Goal: Information Seeking & Learning: Learn about a topic

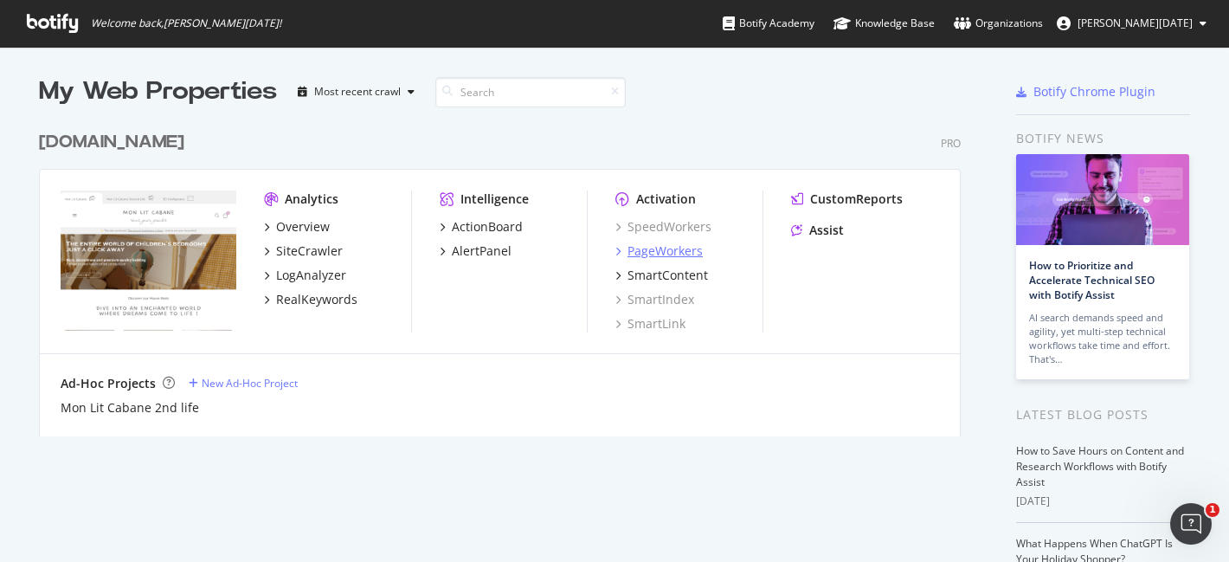
click at [646, 247] on div "PageWorkers" at bounding box center [664, 250] width 75 height 17
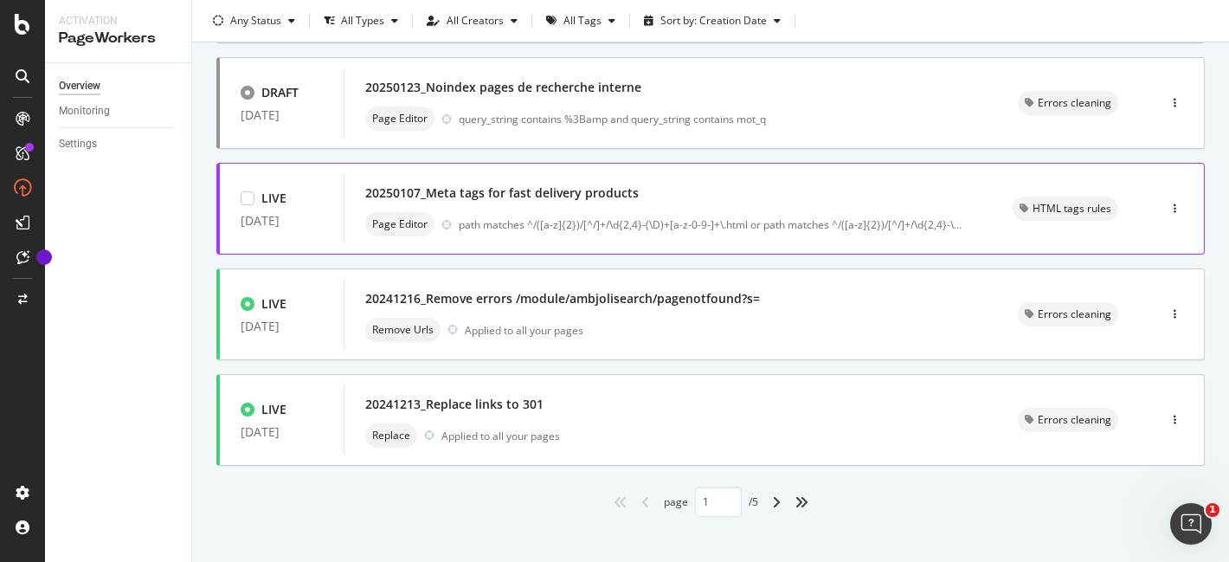
scroll to position [749, 0]
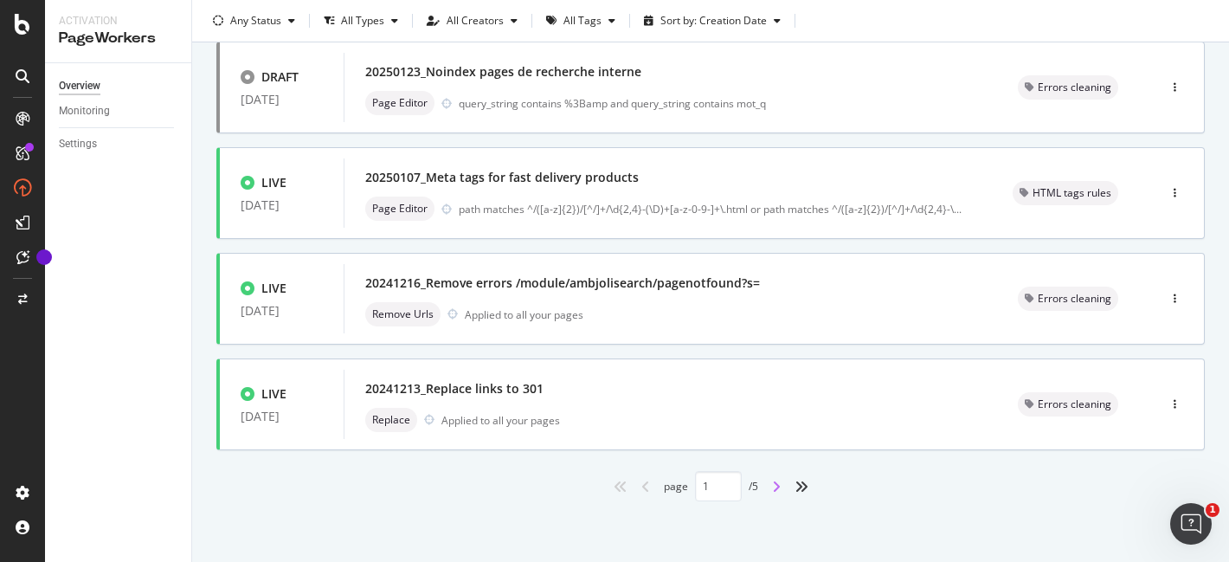
click at [772, 488] on icon "angle-right" at bounding box center [776, 486] width 9 height 14
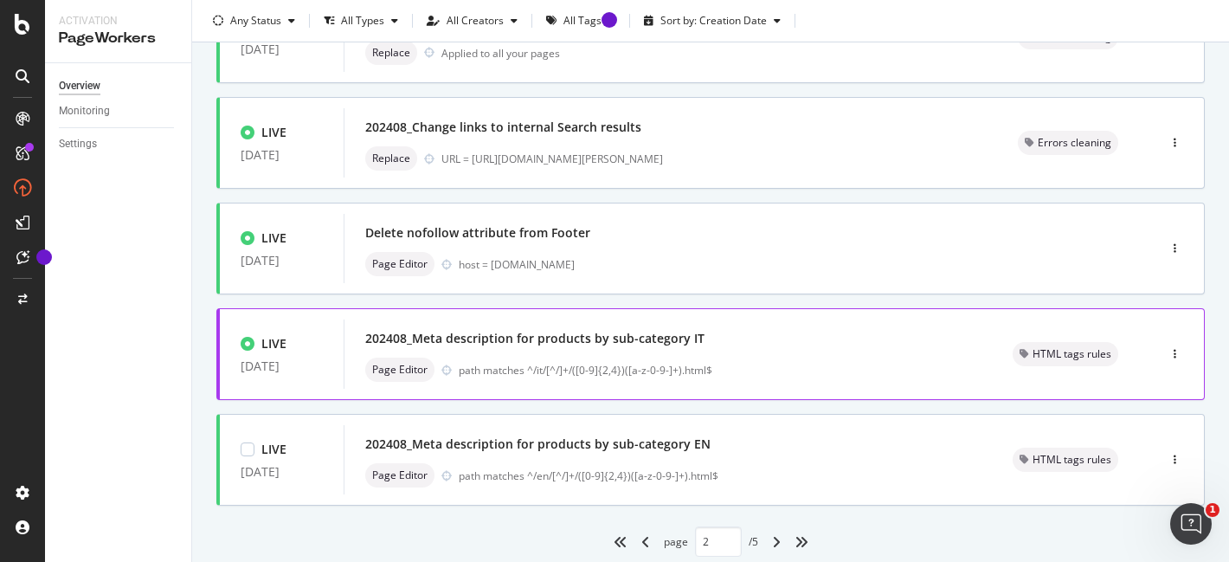
scroll to position [695, 0]
click at [776, 537] on div "angle-right" at bounding box center [776, 541] width 22 height 28
type input "3"
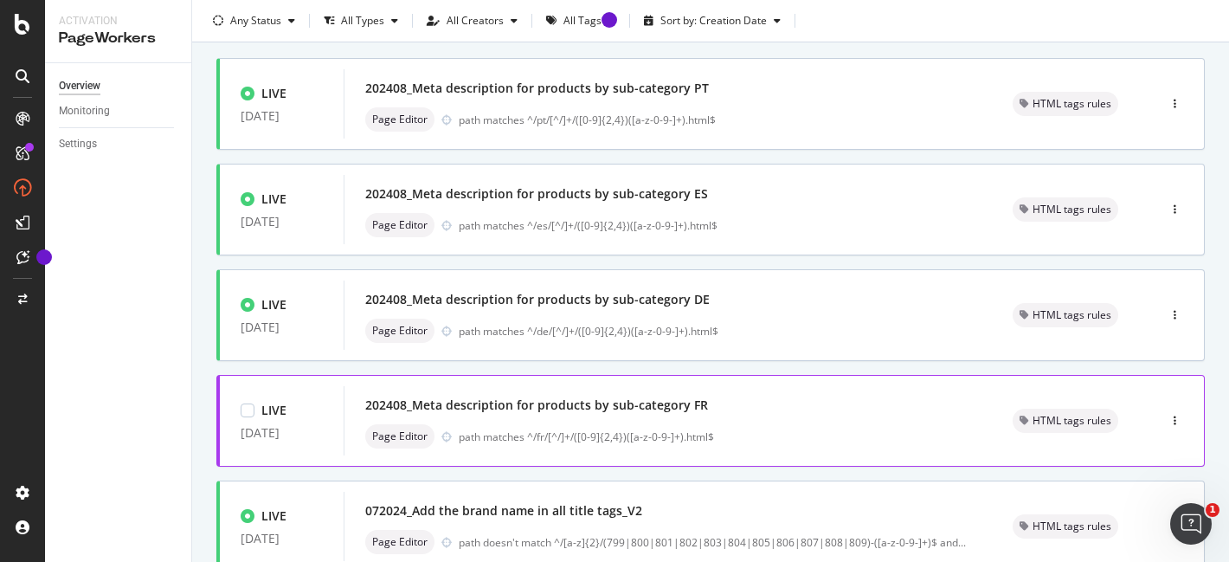
scroll to position [102, 0]
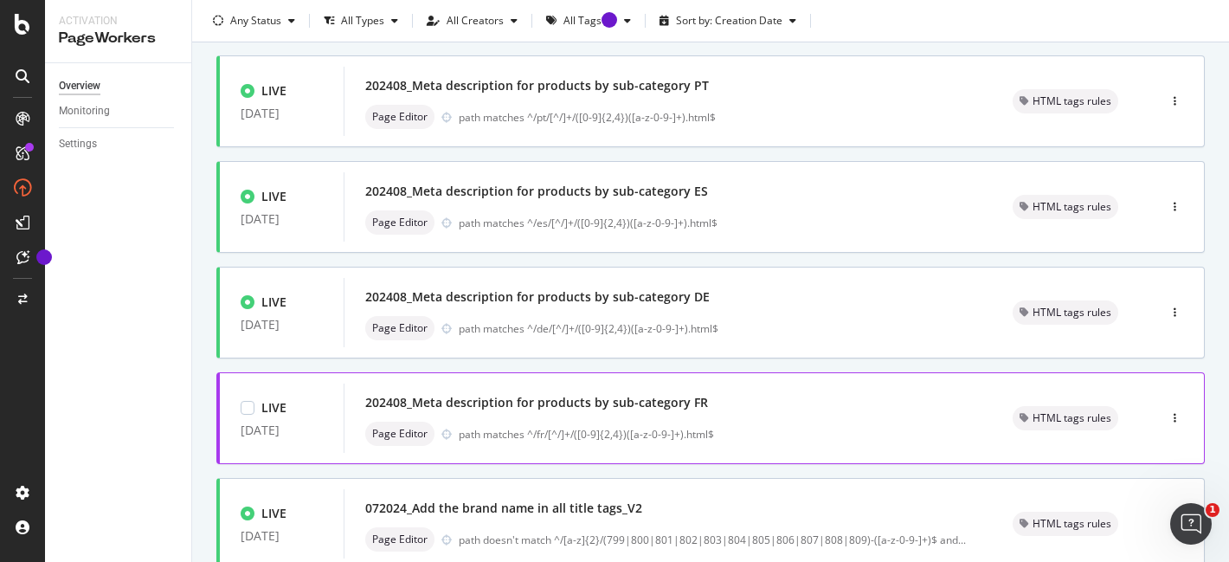
click at [702, 396] on div "202408_Meta description for products by sub-category FR" at bounding box center [668, 402] width 606 height 24
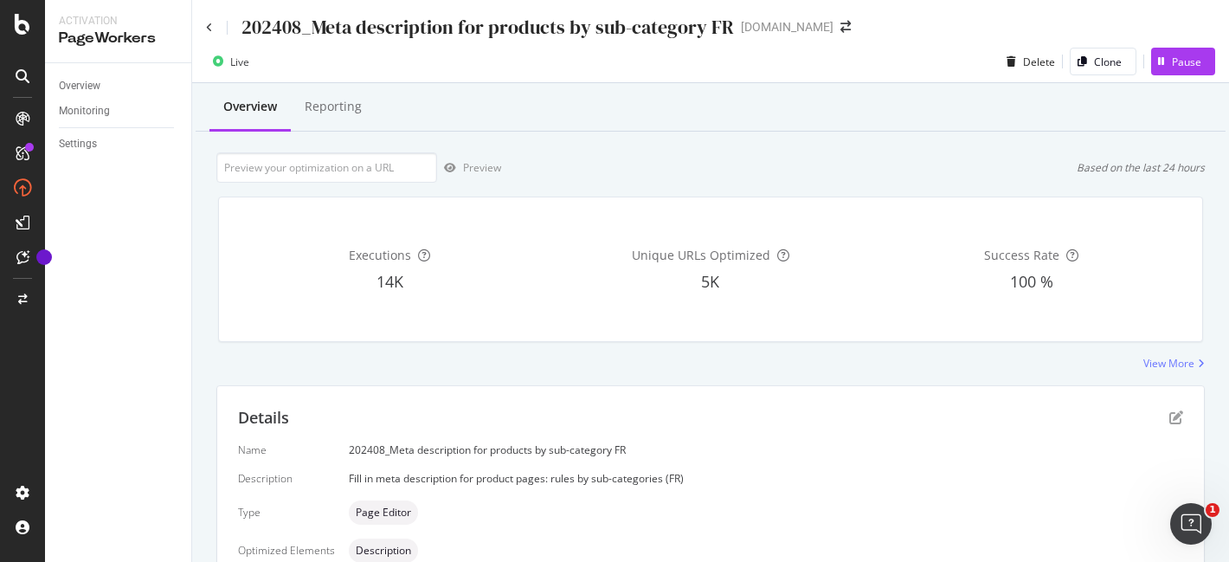
click at [23, 78] on icon at bounding box center [23, 76] width 14 height 14
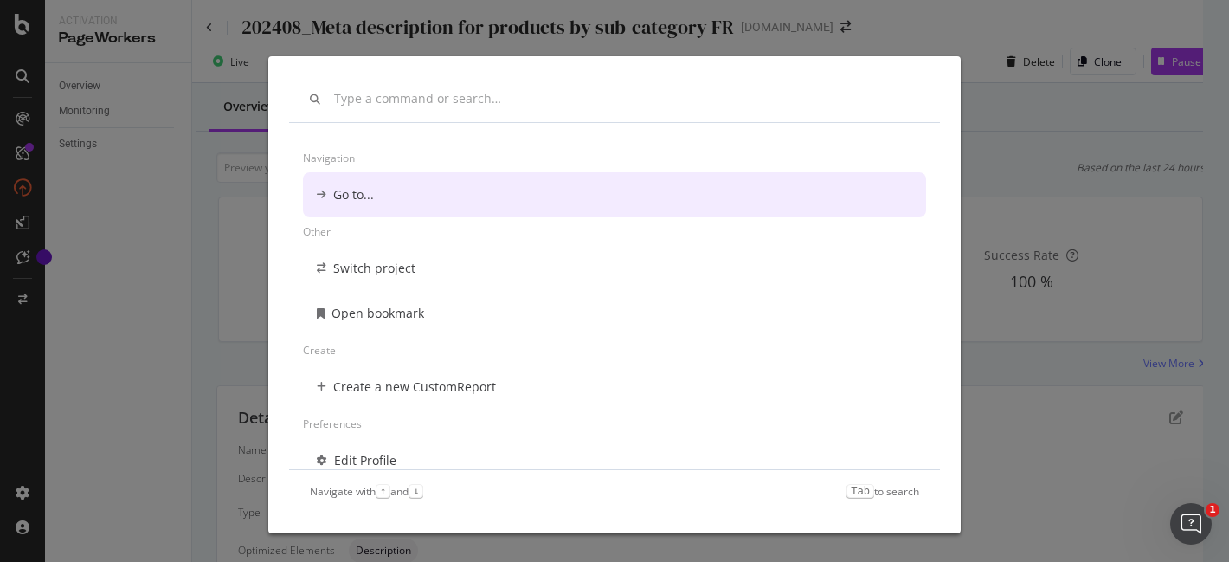
click at [187, 91] on div "Navigation Go to... Other Switch project Open bookmark Create Create a new Cust…" at bounding box center [614, 281] width 1229 height 562
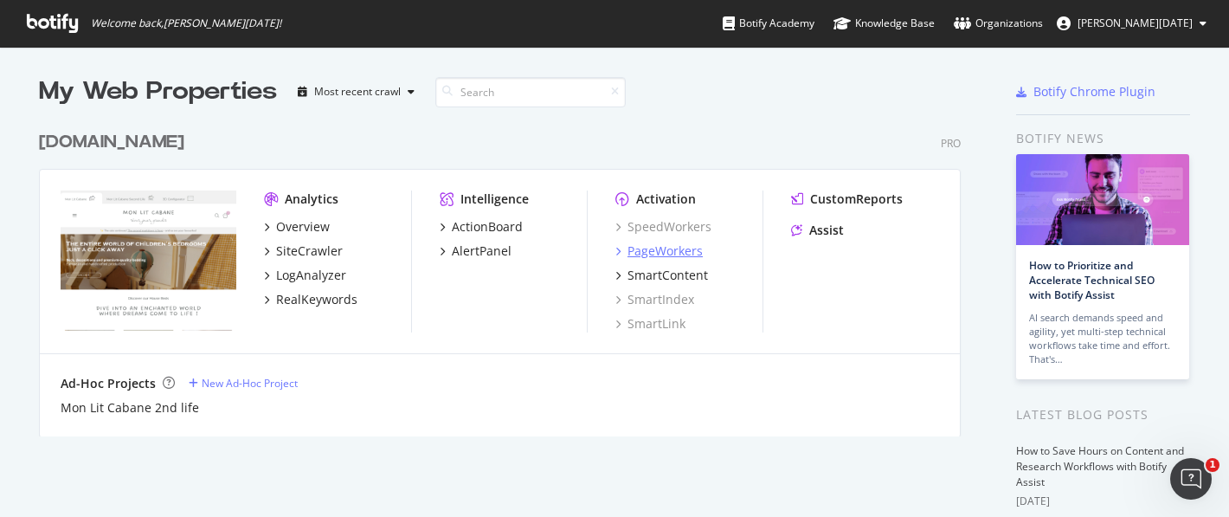
click at [680, 248] on div "PageWorkers" at bounding box center [664, 250] width 75 height 17
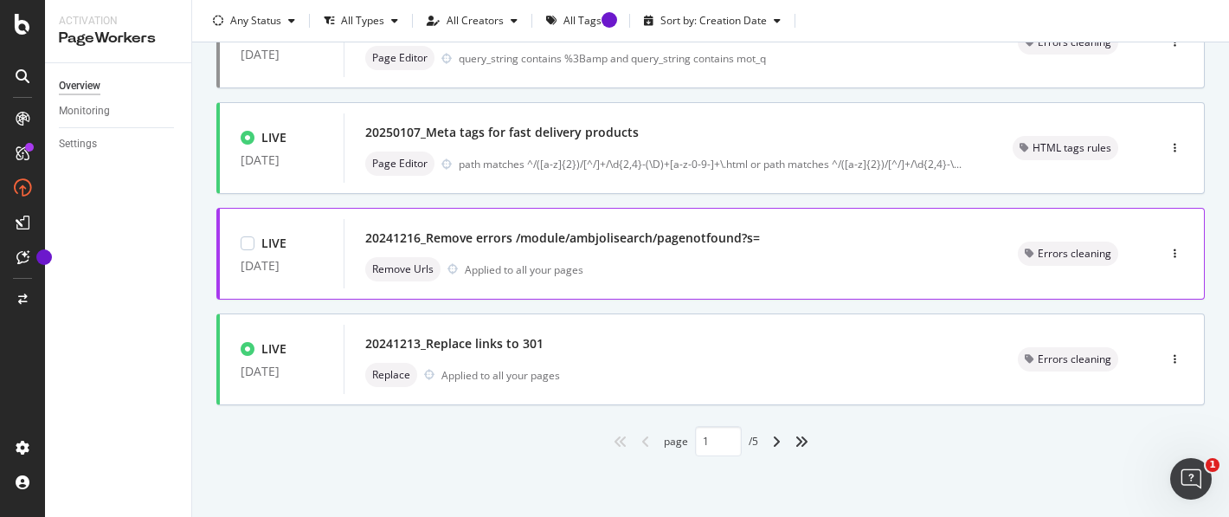
scroll to position [794, 0]
click at [765, 434] on div "angle-right" at bounding box center [776, 441] width 22 height 28
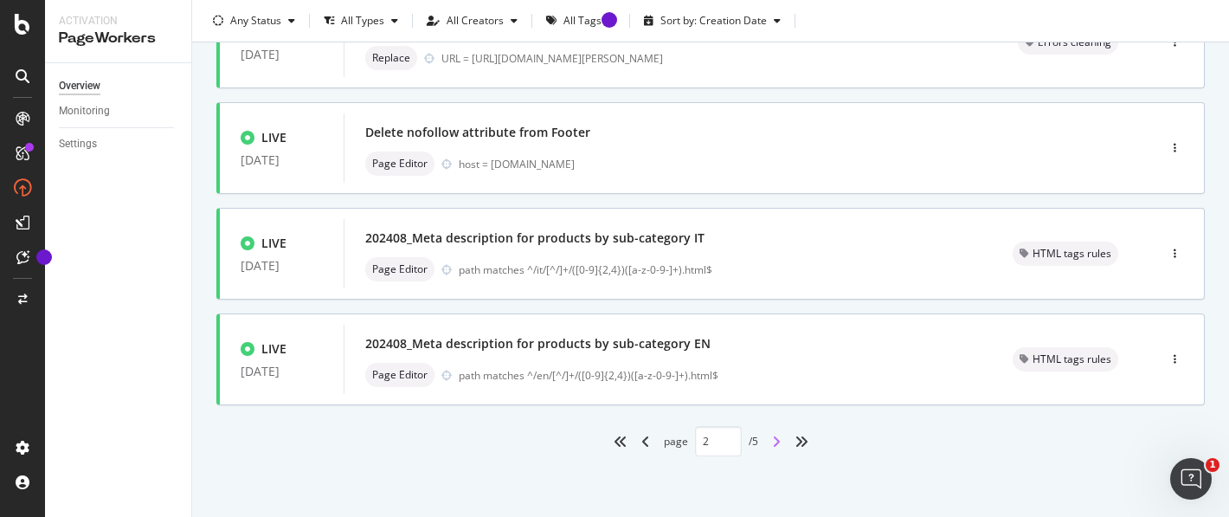
click at [774, 446] on icon "angle-right" at bounding box center [776, 441] width 9 height 14
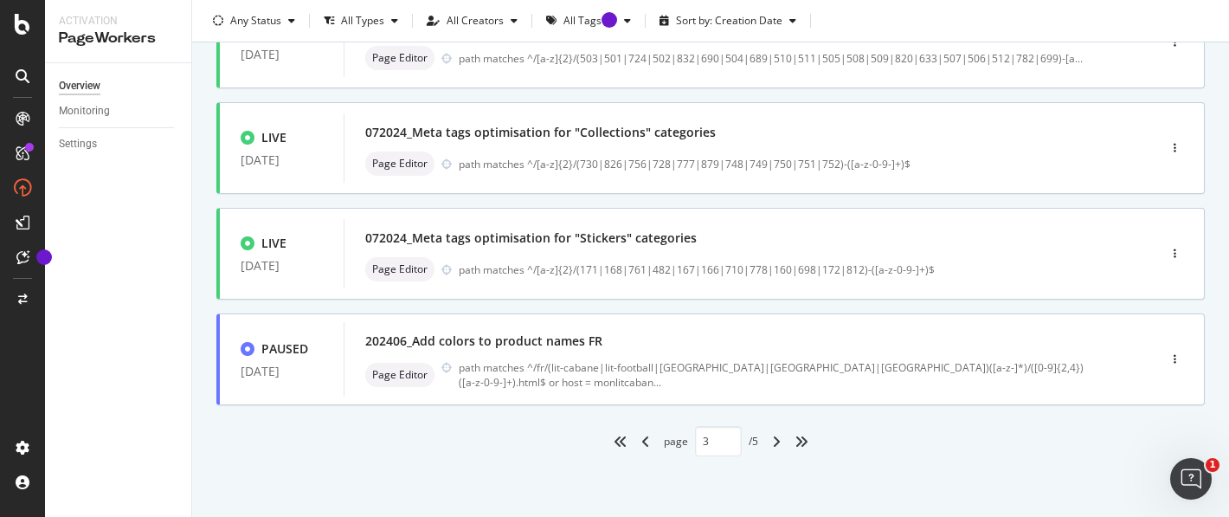
click at [765, 445] on div "angle-right" at bounding box center [776, 441] width 22 height 28
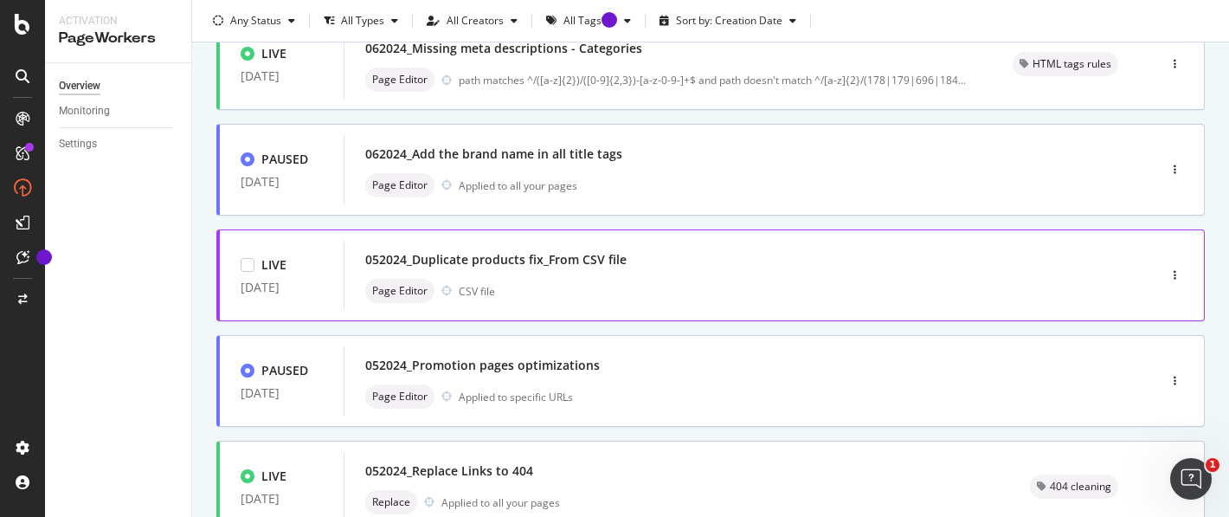
scroll to position [779, 0]
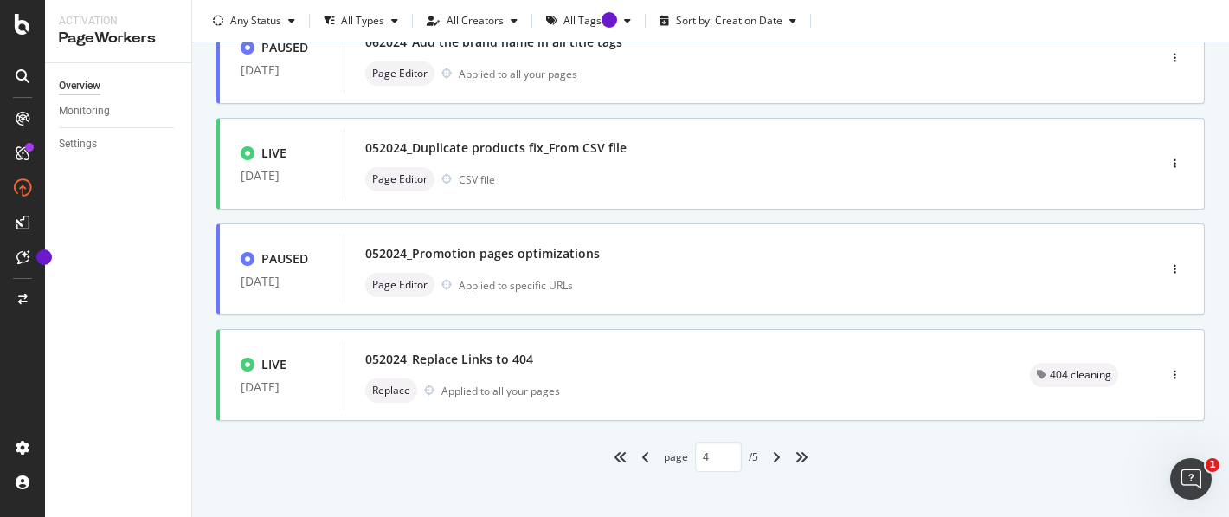
click at [765, 459] on div "angle-right" at bounding box center [776, 457] width 22 height 28
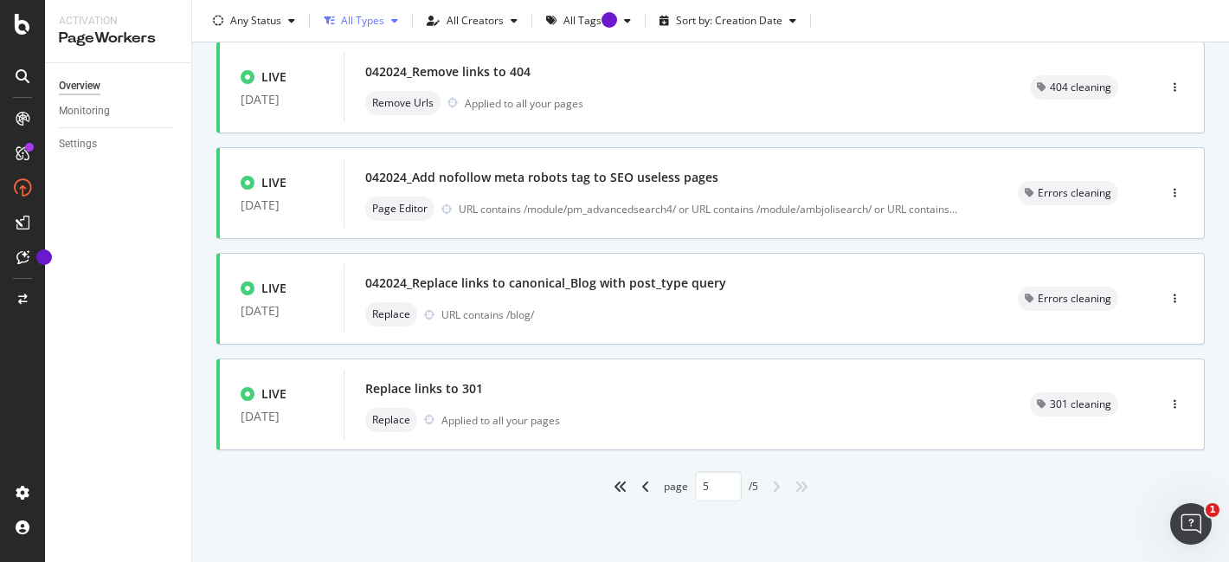
scroll to position [327, 0]
click at [641, 488] on icon "angle-left" at bounding box center [645, 486] width 9 height 14
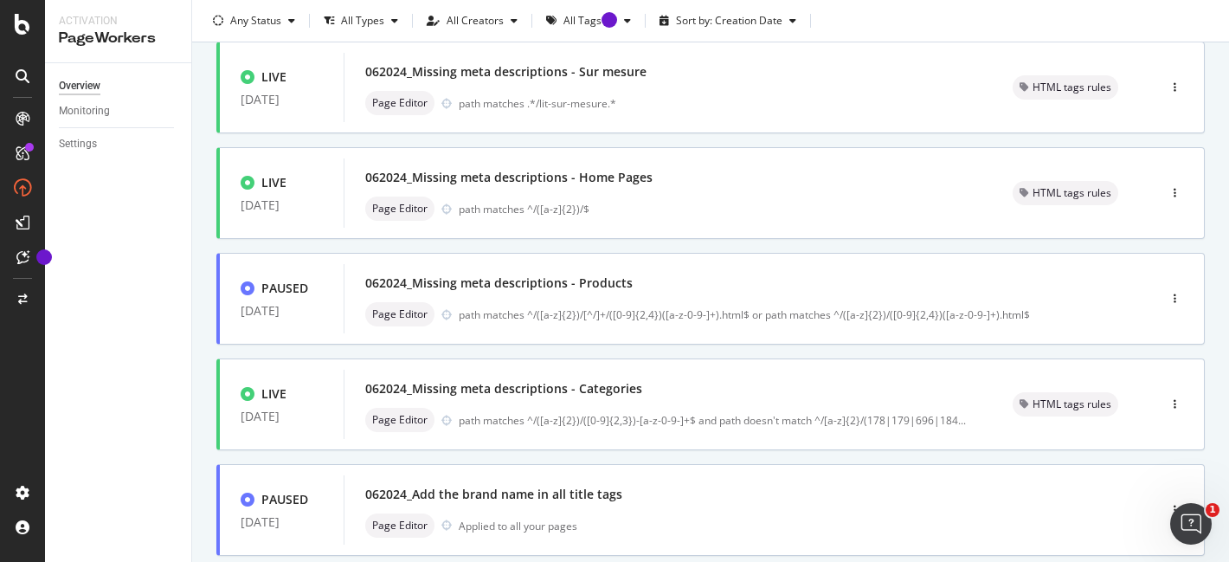
scroll to position [749, 0]
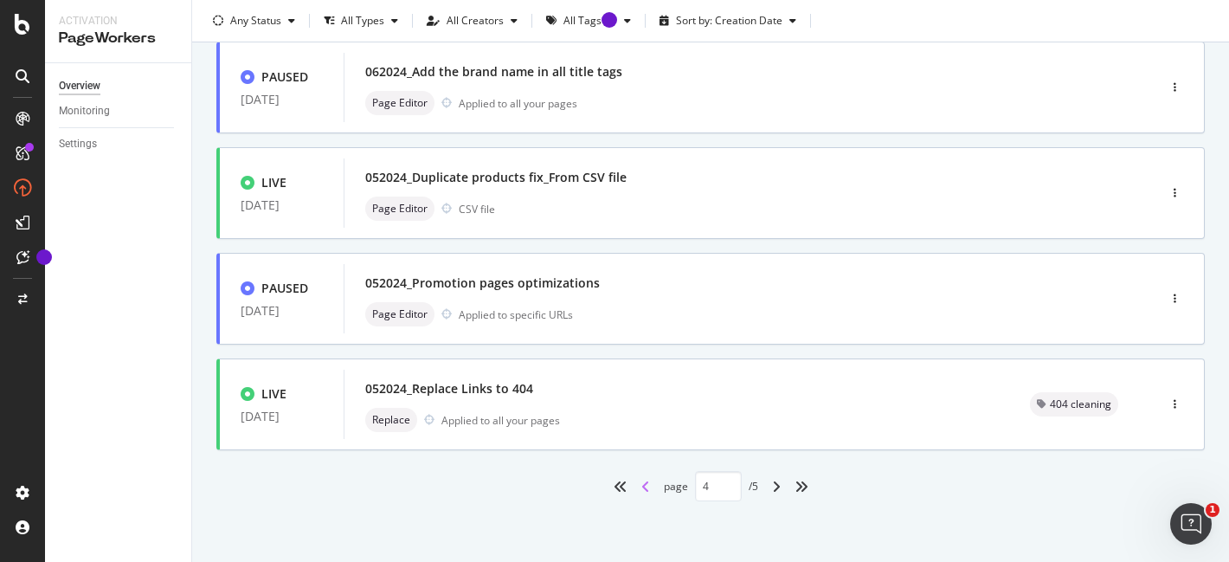
click at [641, 488] on icon "angle-left" at bounding box center [645, 486] width 9 height 14
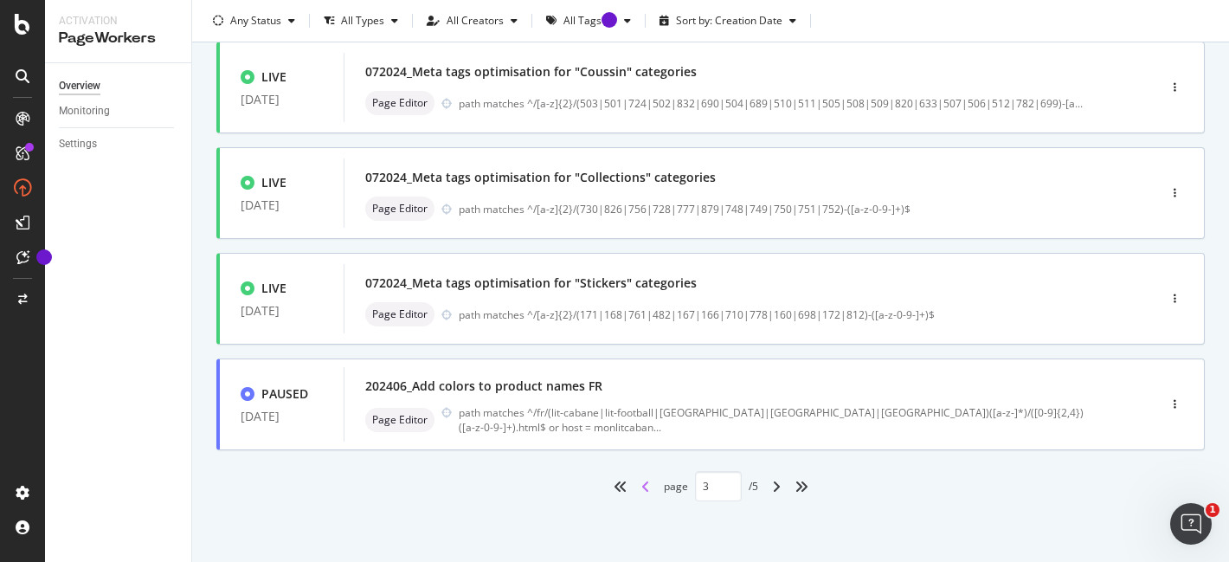
click at [641, 488] on icon "angle-left" at bounding box center [645, 486] width 9 height 14
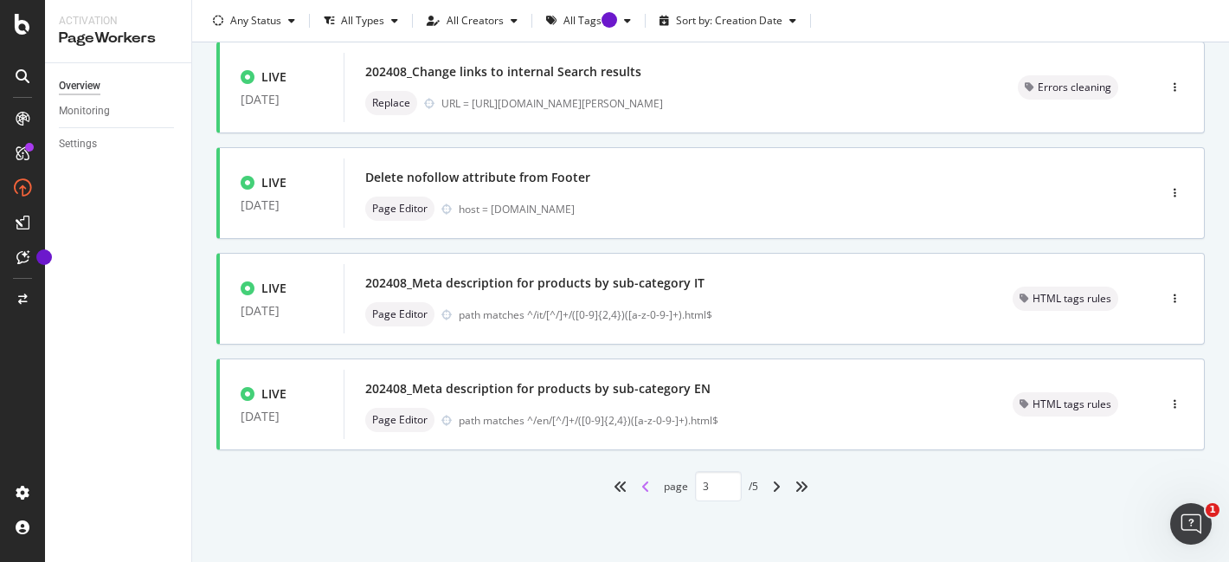
type input "2"
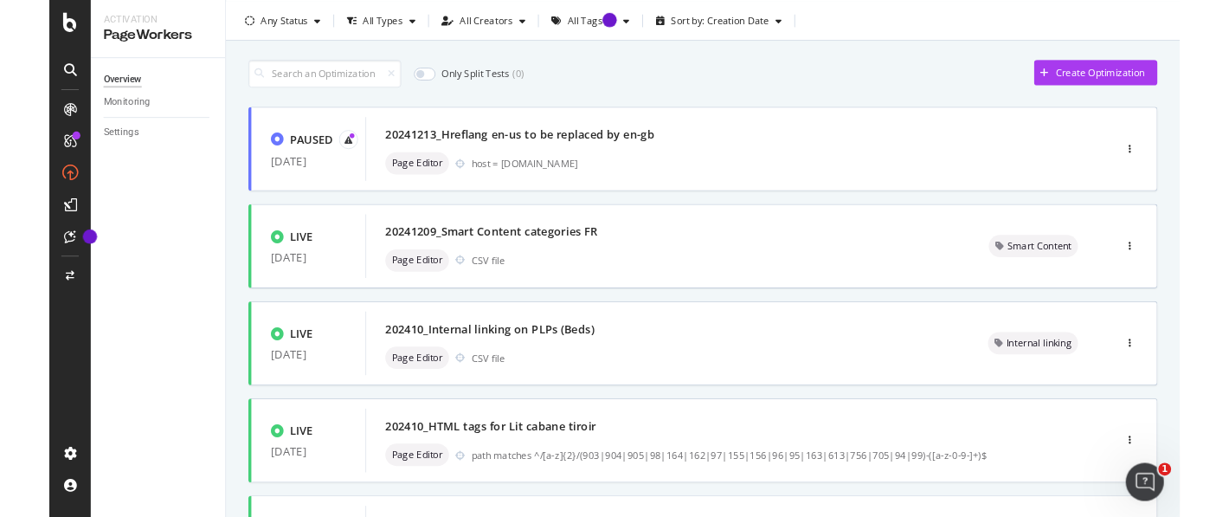
scroll to position [0, 0]
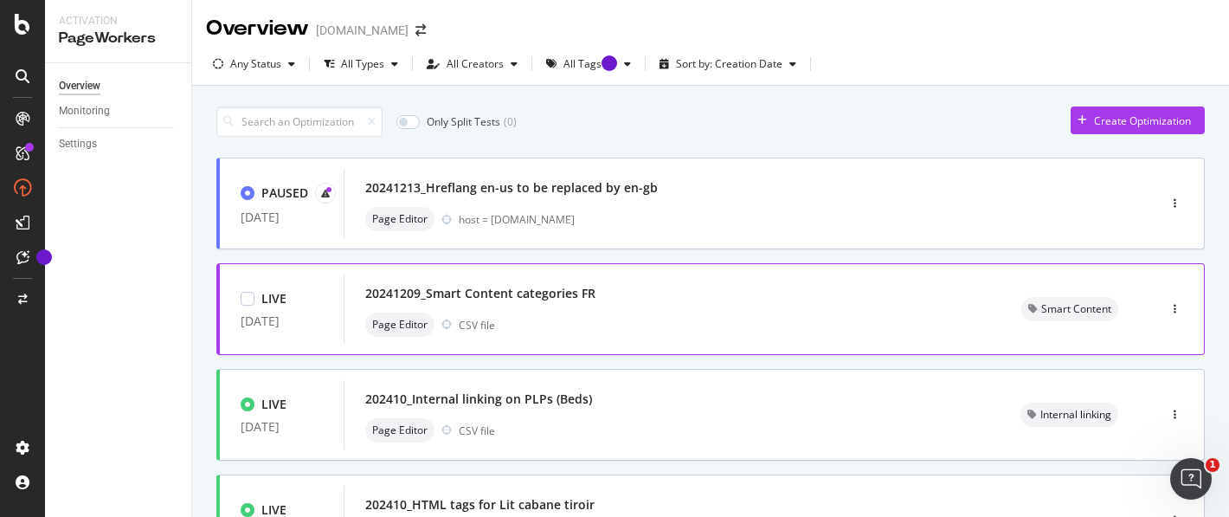
click at [691, 321] on div "Page Editor CSV file" at bounding box center [672, 324] width 614 height 24
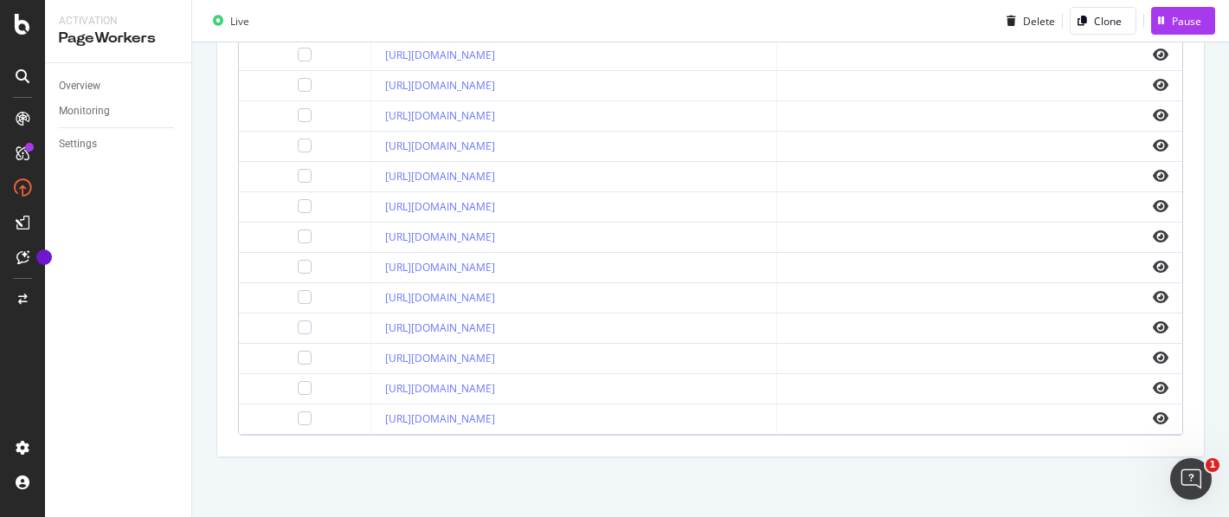
scroll to position [769, 0]
click at [1153, 264] on icon "eye" at bounding box center [1161, 267] width 16 height 14
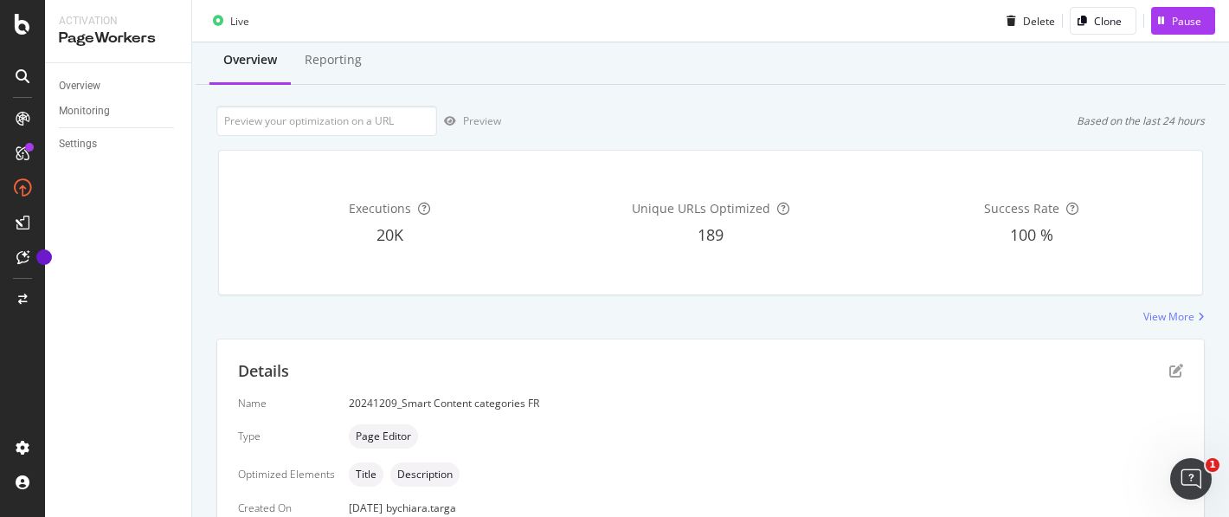
scroll to position [0, 0]
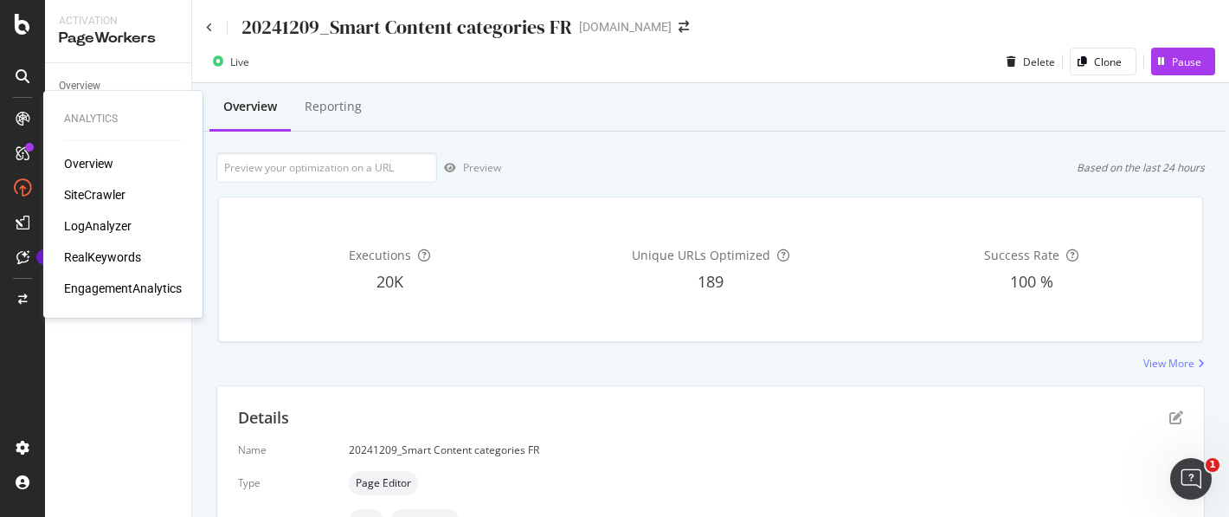
click at [87, 200] on div "SiteCrawler" at bounding box center [94, 194] width 61 height 17
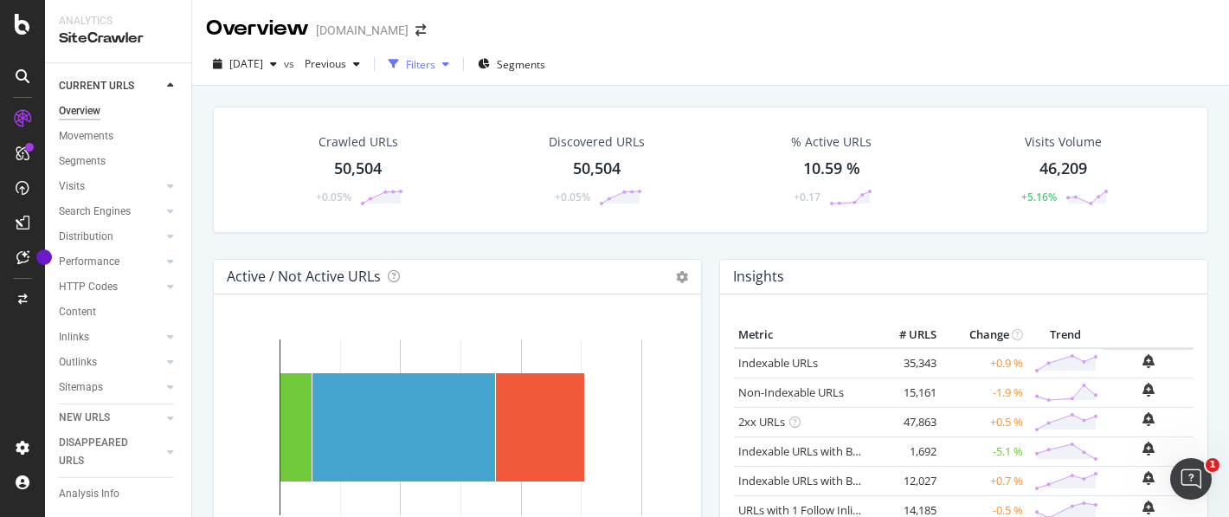
click at [435, 68] on div "Filters" at bounding box center [420, 64] width 29 height 15
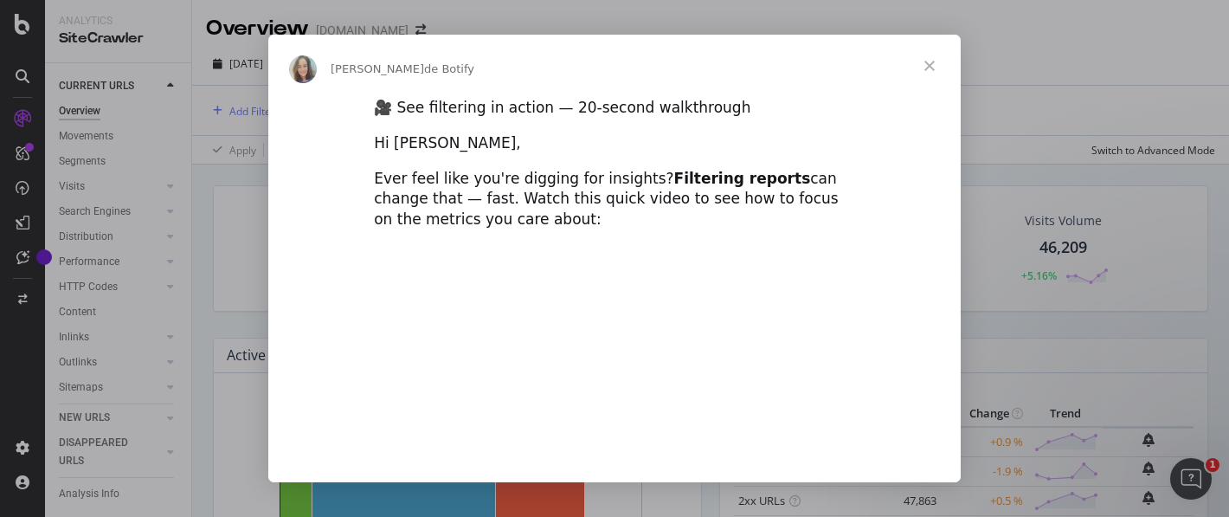
click at [935, 73] on span "Fermer" at bounding box center [929, 66] width 62 height 62
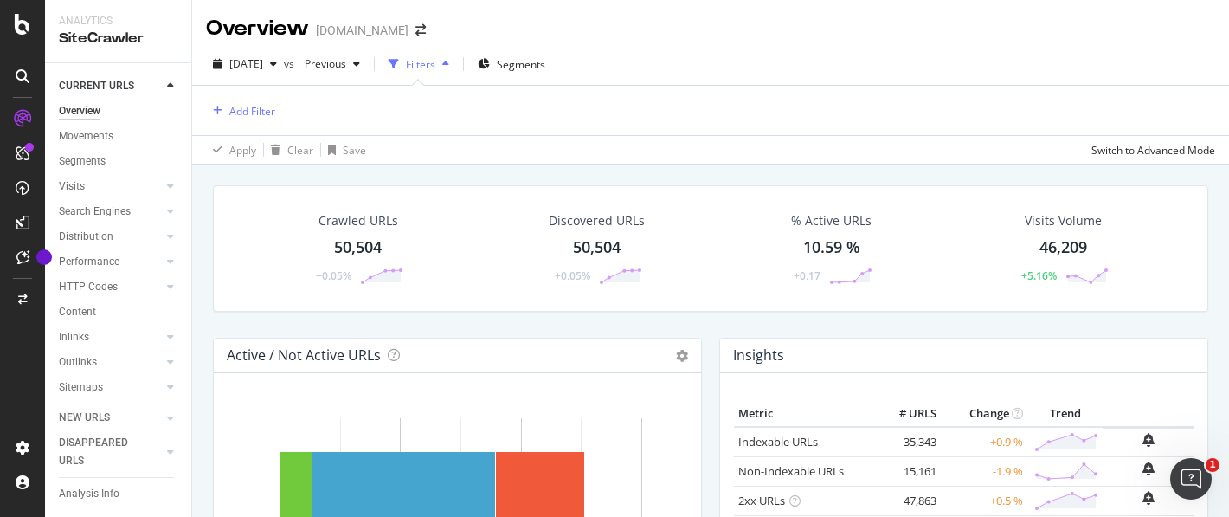
click at [435, 58] on div "Filters" at bounding box center [420, 64] width 29 height 15
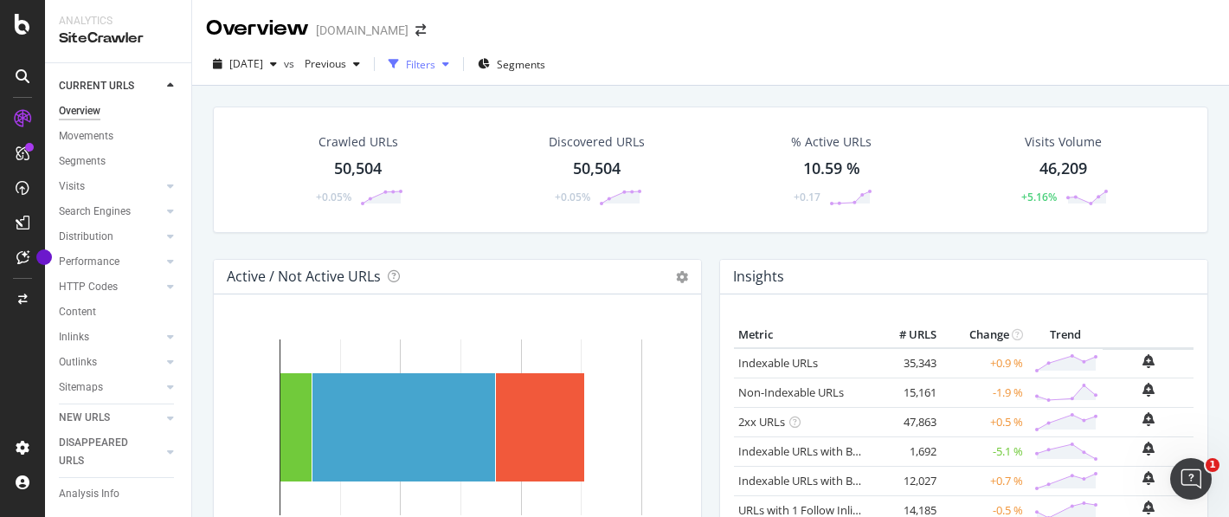
click at [456, 75] on div "Filters" at bounding box center [419, 64] width 74 height 26
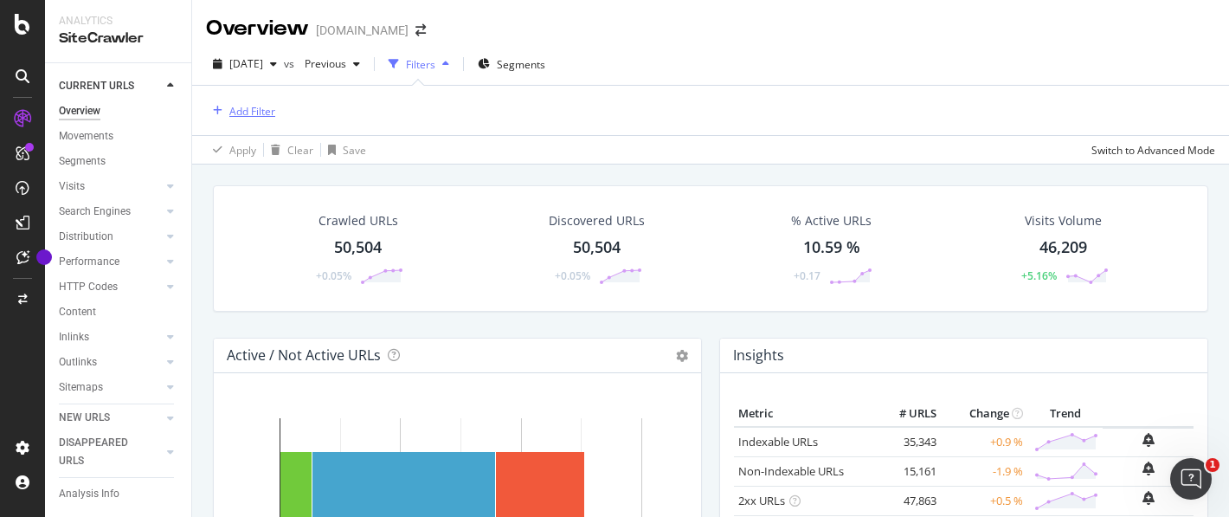
click at [230, 112] on div "Add Filter" at bounding box center [252, 111] width 46 height 15
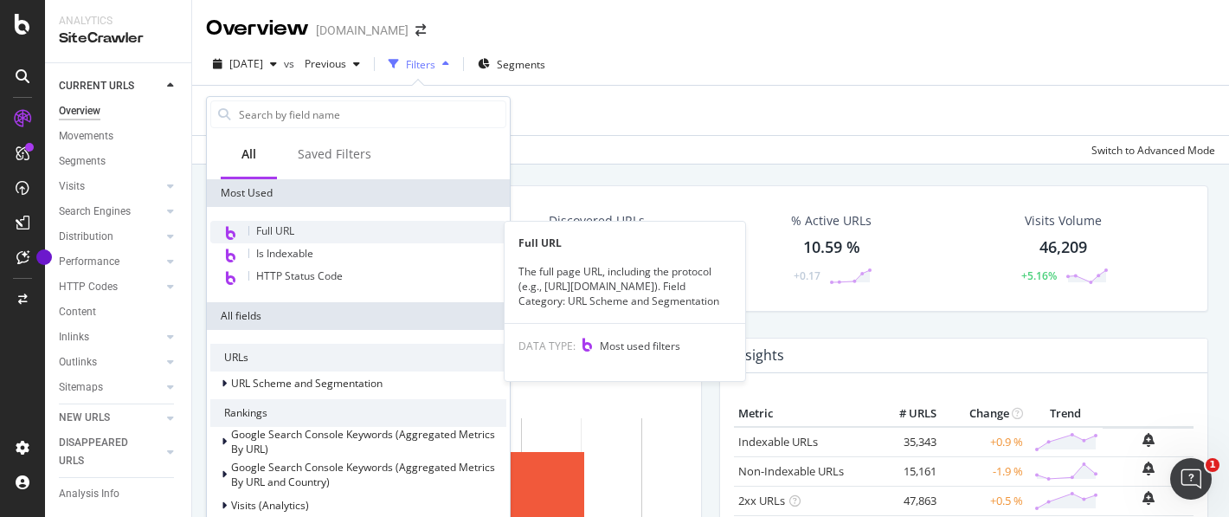
click at [274, 226] on span "Full URL" at bounding box center [275, 230] width 38 height 15
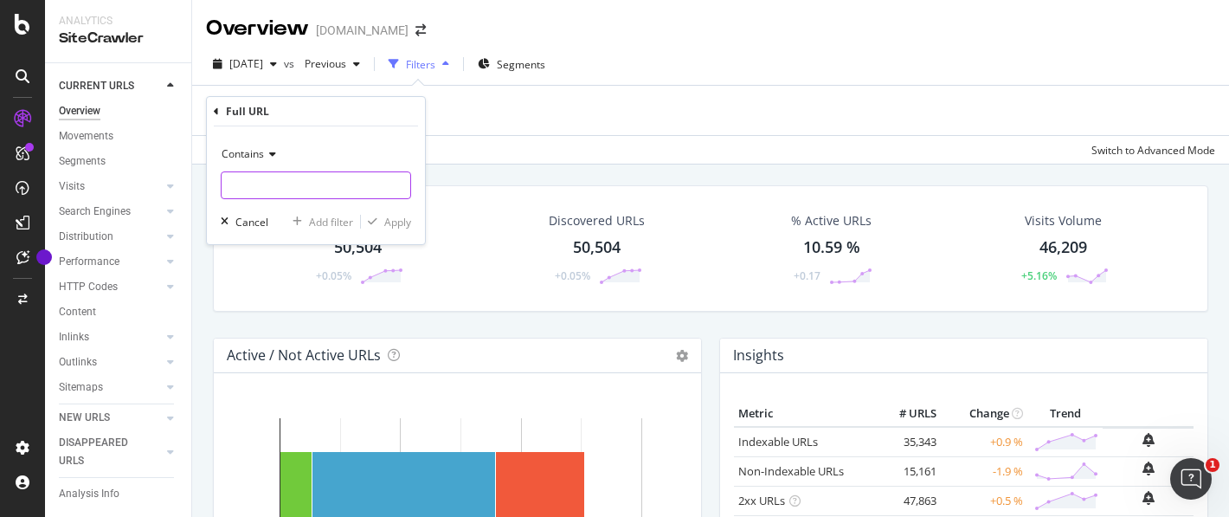
click at [286, 179] on input "text" at bounding box center [316, 185] width 189 height 28
type input "121"
click at [387, 222] on div "Apply" at bounding box center [397, 222] width 27 height 15
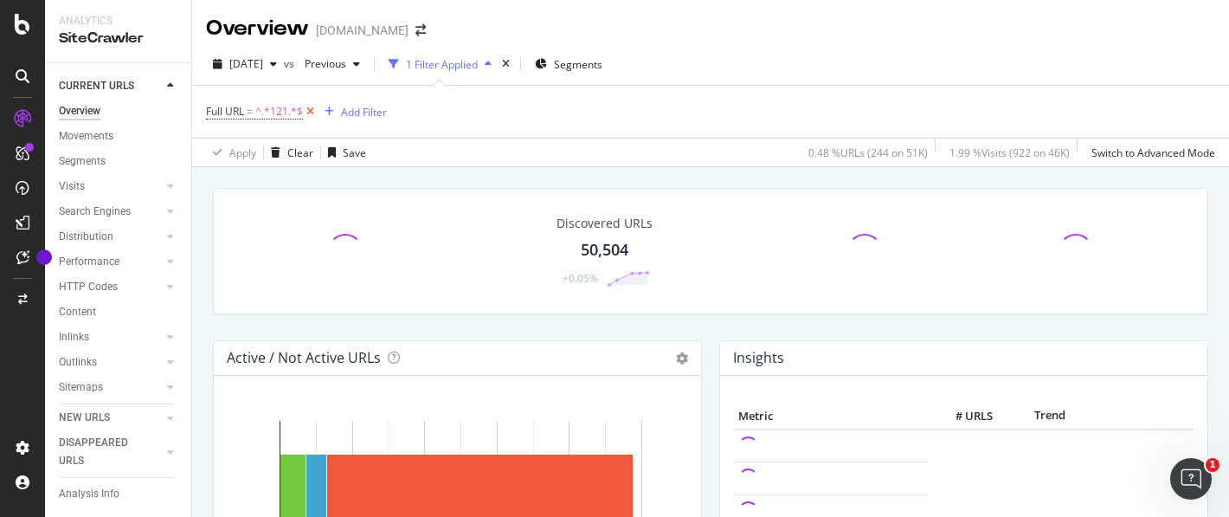
click at [309, 112] on icon at bounding box center [310, 111] width 15 height 17
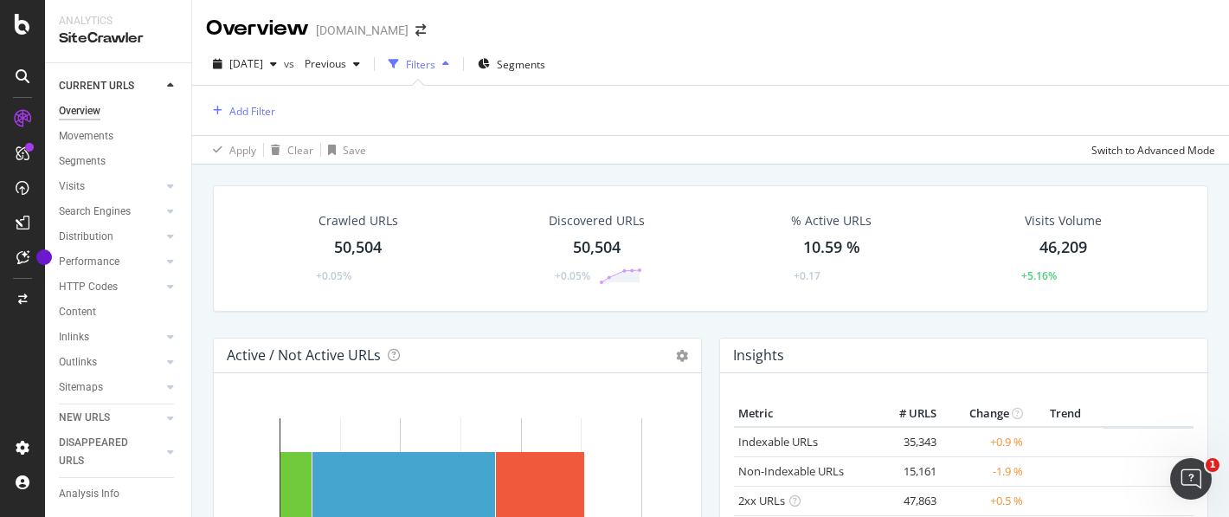
click at [435, 69] on div "Filters" at bounding box center [420, 64] width 29 height 15
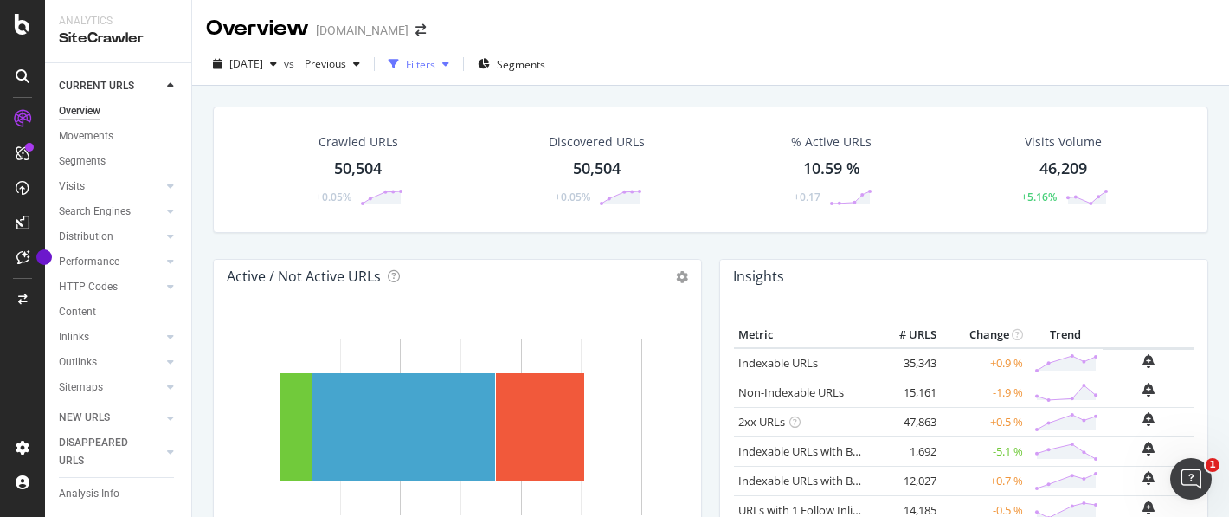
click at [435, 69] on div "Filters" at bounding box center [420, 64] width 29 height 15
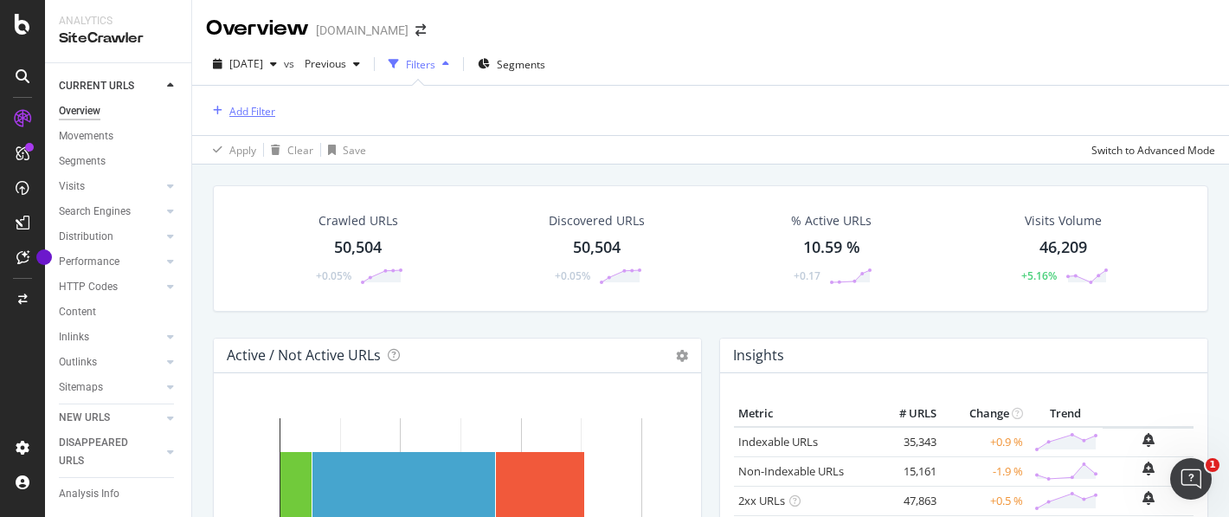
click at [253, 117] on div "Add Filter" at bounding box center [252, 111] width 46 height 15
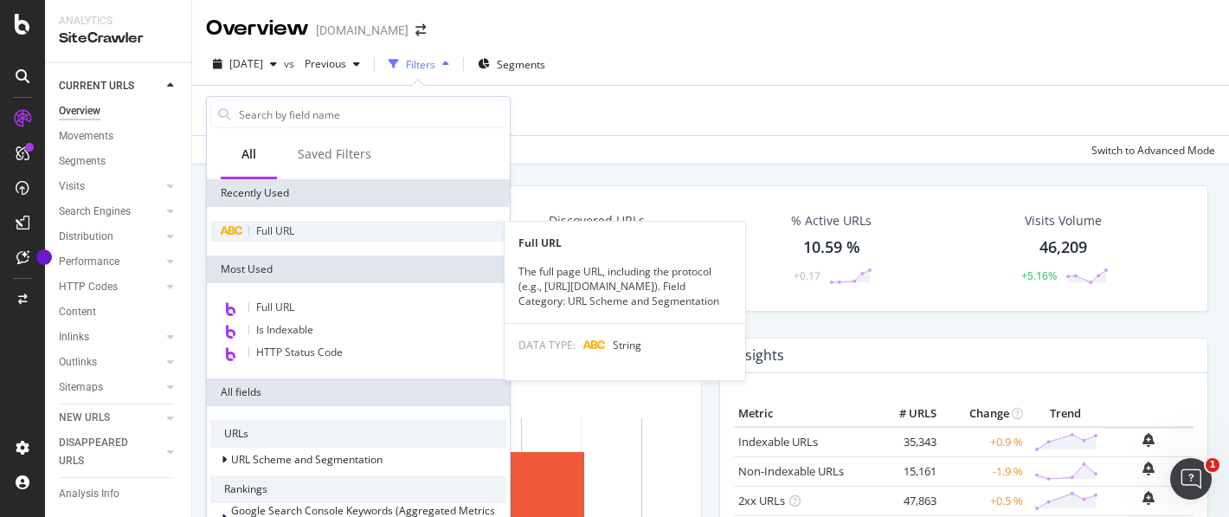
click at [305, 233] on div "Full URL" at bounding box center [358, 231] width 296 height 21
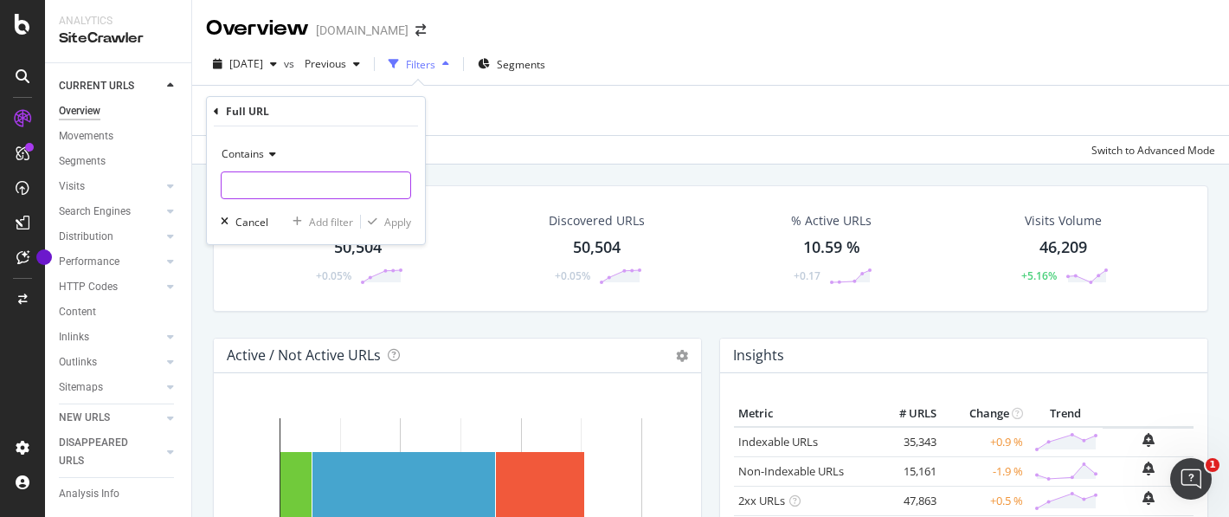
click at [309, 183] on input "text" at bounding box center [316, 185] width 189 height 28
type input "[URL][DOMAIN_NAME]"
click at [251, 217] on div "Cancel" at bounding box center [251, 222] width 33 height 15
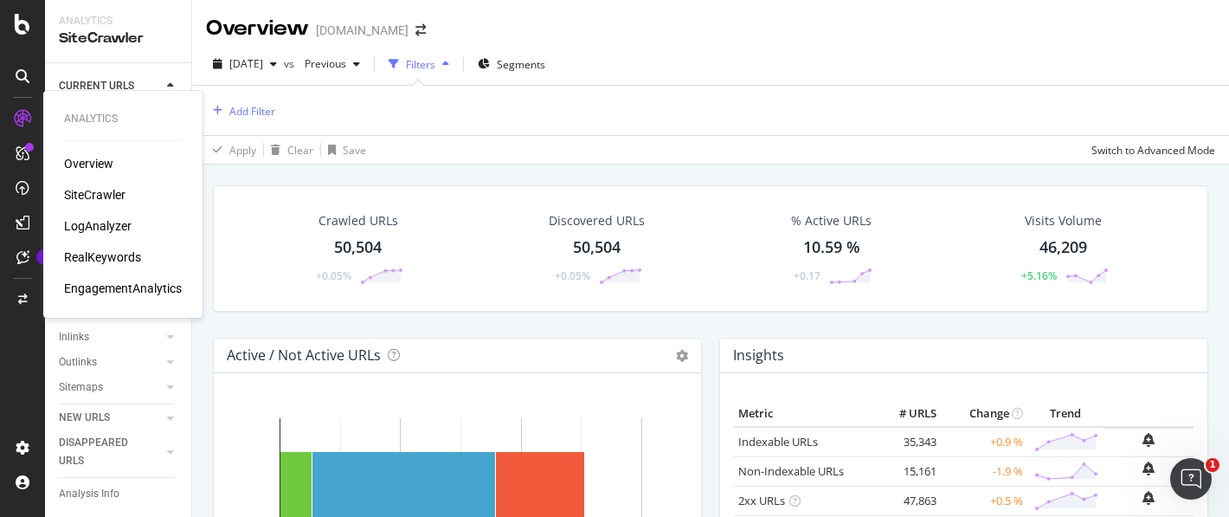
click at [93, 188] on div "SiteCrawler" at bounding box center [94, 194] width 61 height 17
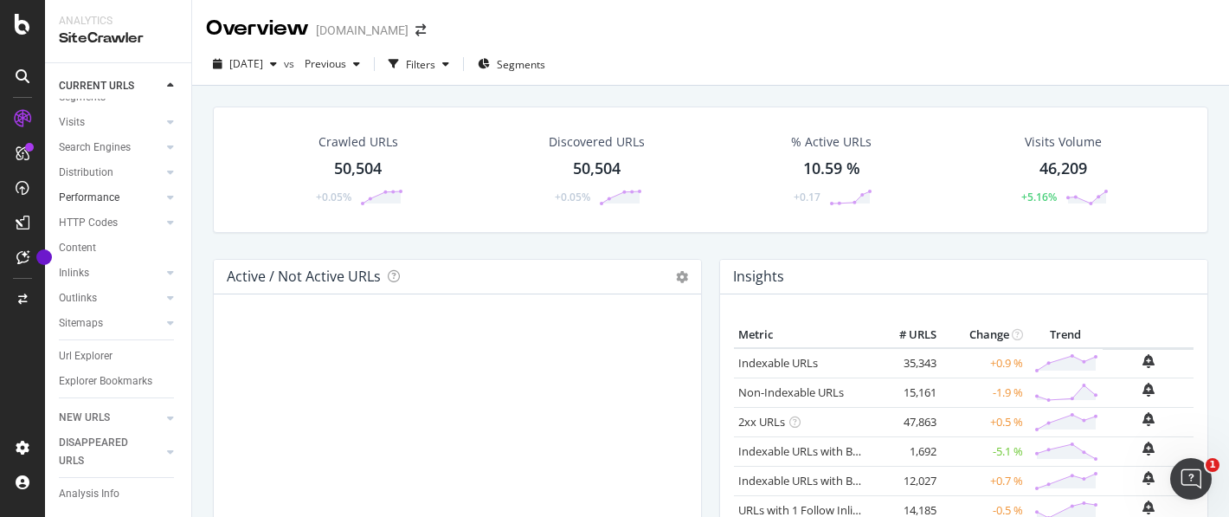
scroll to position [81, 0]
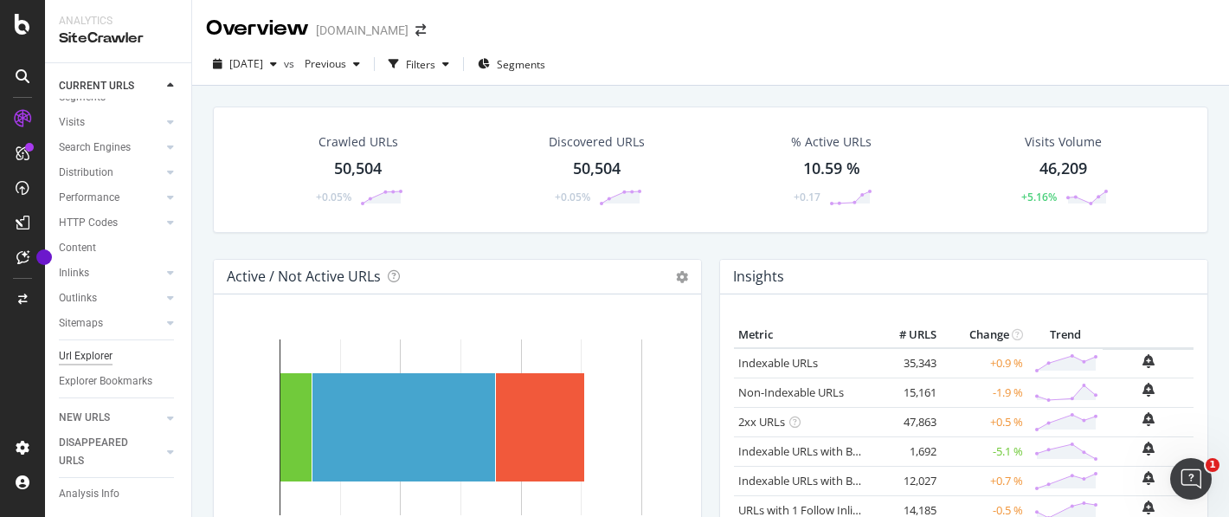
click at [106, 347] on div "Url Explorer" at bounding box center [86, 356] width 54 height 18
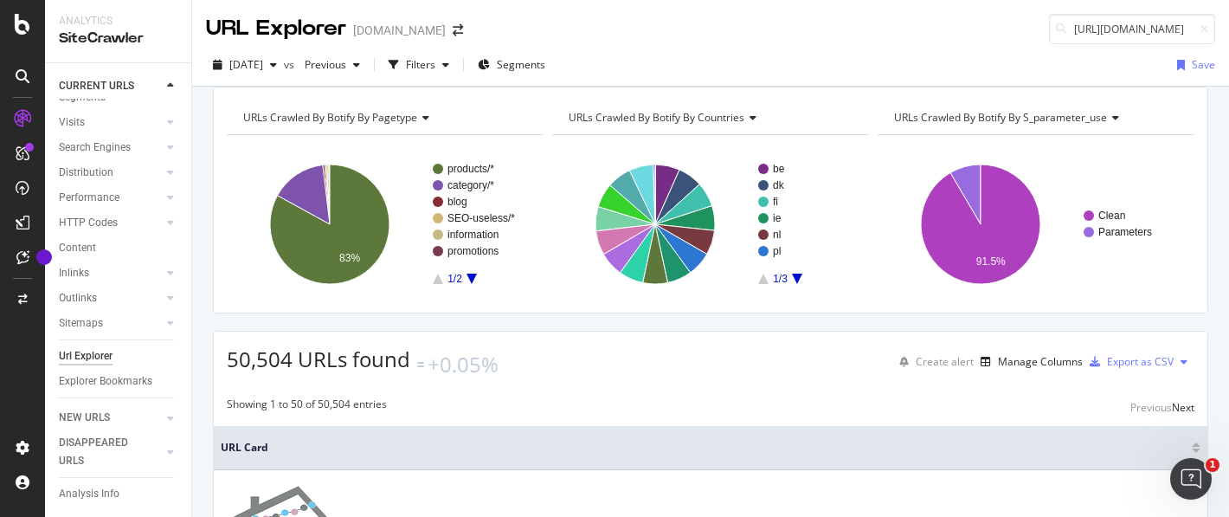
scroll to position [0, 57]
type input "[URL][DOMAIN_NAME]"
click at [959, 50] on span "[URL][DOMAIN_NAME]" at bounding box center [1007, 43] width 115 height 15
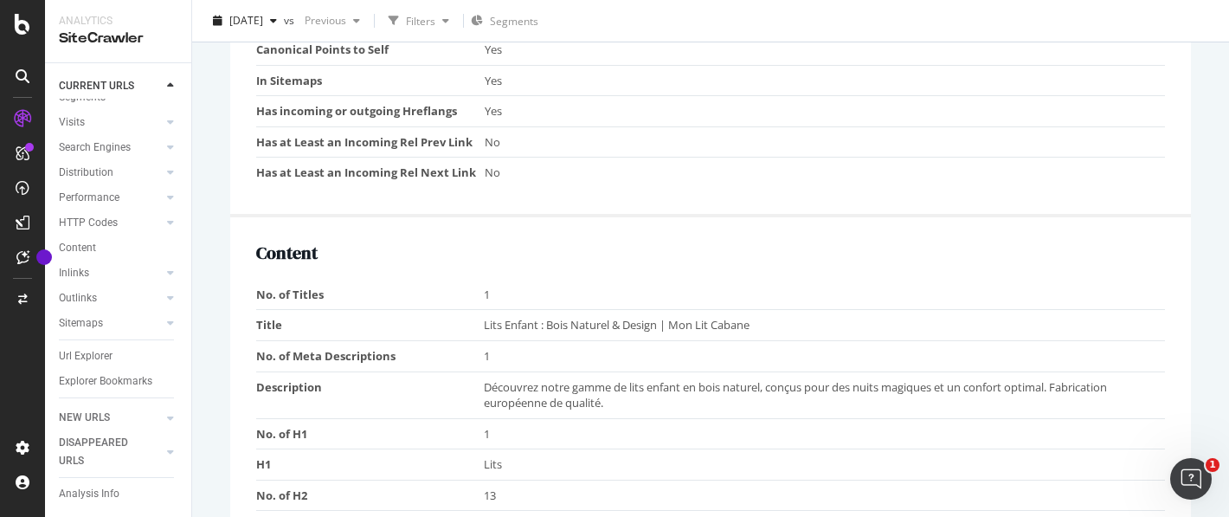
scroll to position [1307, 0]
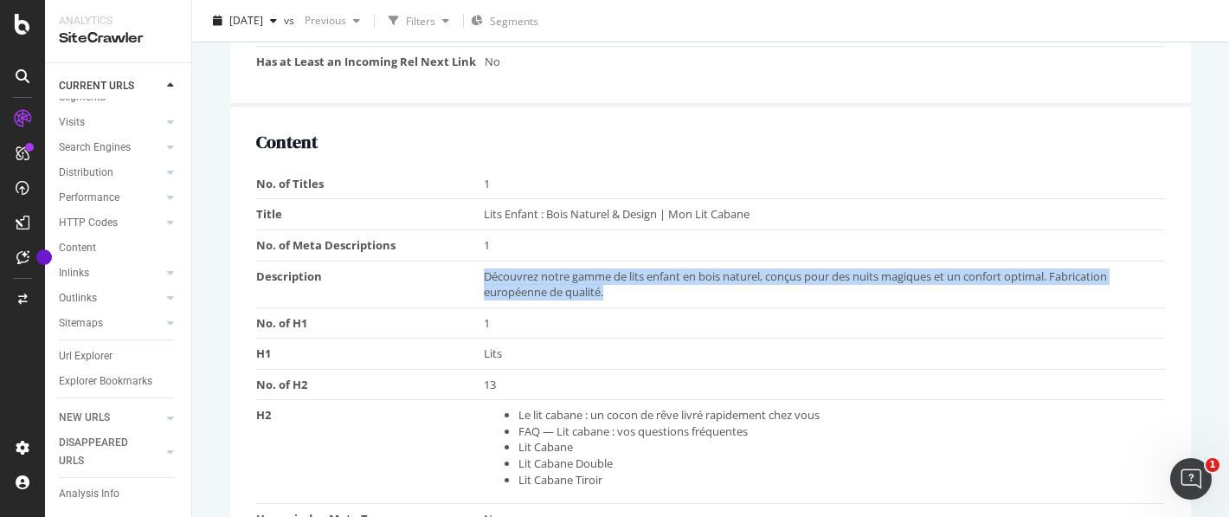
drag, startPoint x: 481, startPoint y: 280, endPoint x: 635, endPoint y: 288, distance: 154.2
click at [635, 288] on td "Découvrez notre gamme de lits enfant en bois naturel, conçus pour des nuits mag…" at bounding box center [825, 283] width 682 height 47
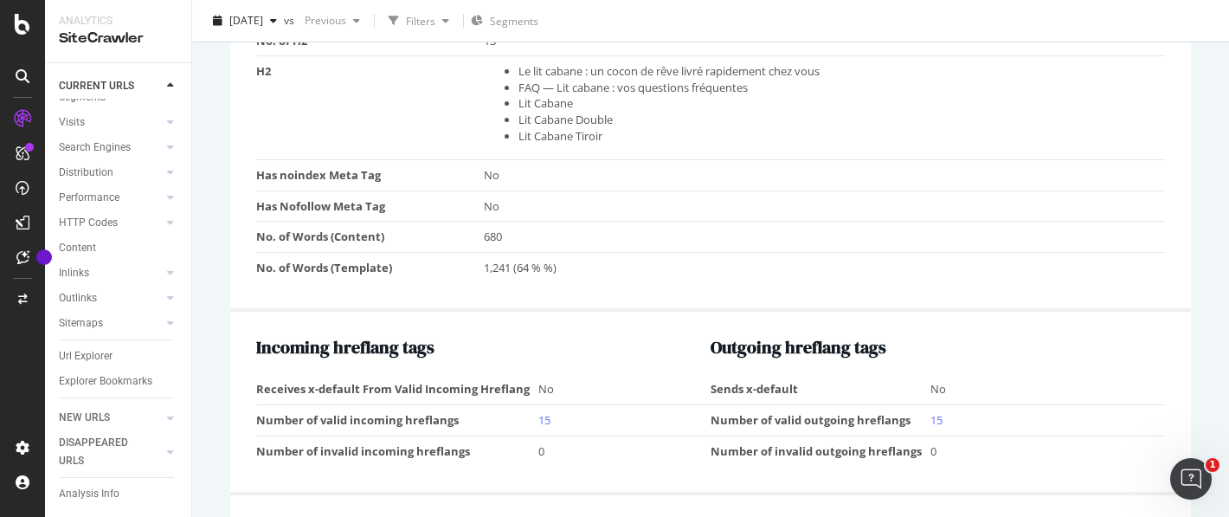
scroll to position [1307, 0]
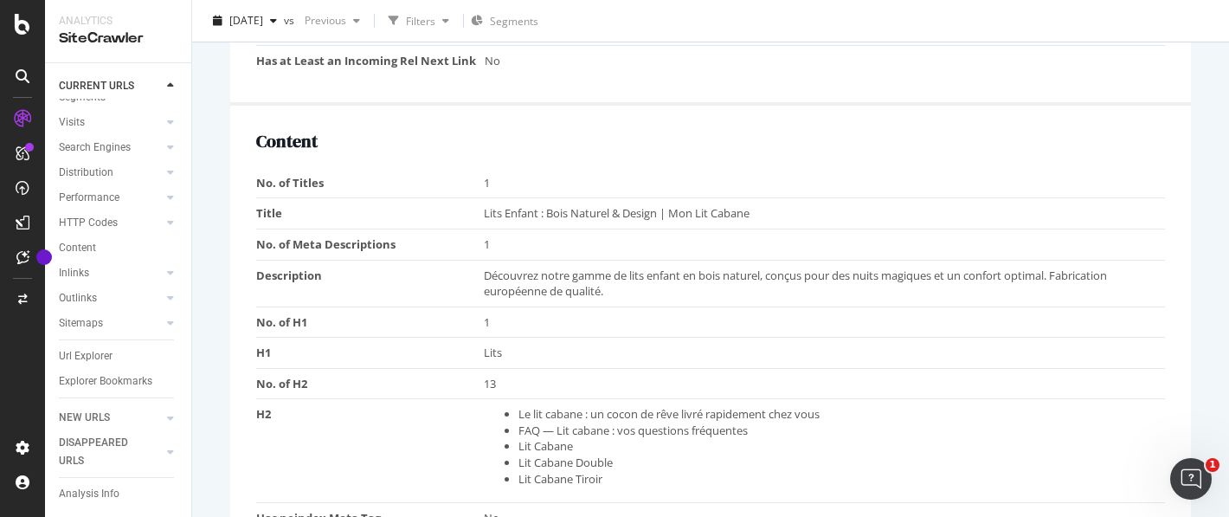
click at [496, 270] on span "Découvrez notre gamme de lits enfant en bois naturel, conçus pour des nuits mag…" at bounding box center [795, 283] width 623 height 32
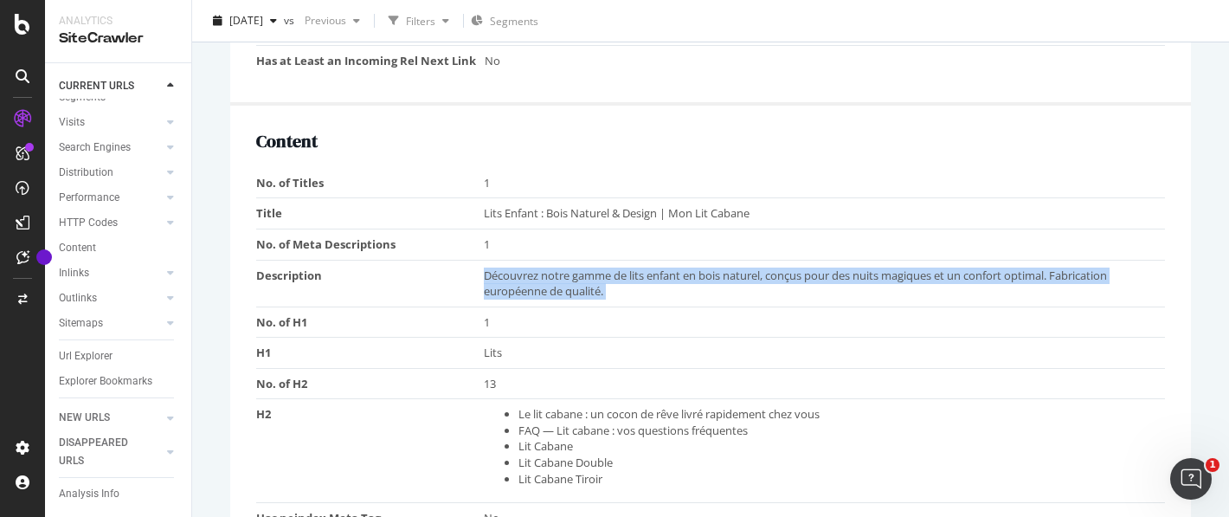
click at [496, 270] on span "Découvrez notre gamme de lits enfant en bois naturel, conçus pour des nuits mag…" at bounding box center [795, 283] width 623 height 32
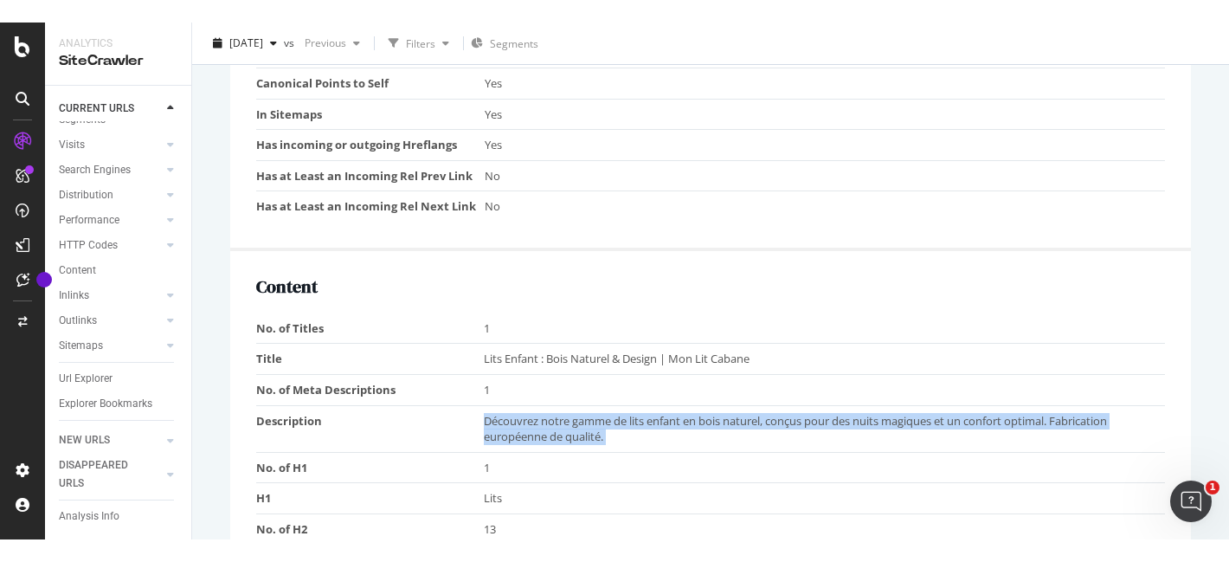
scroll to position [1320, 0]
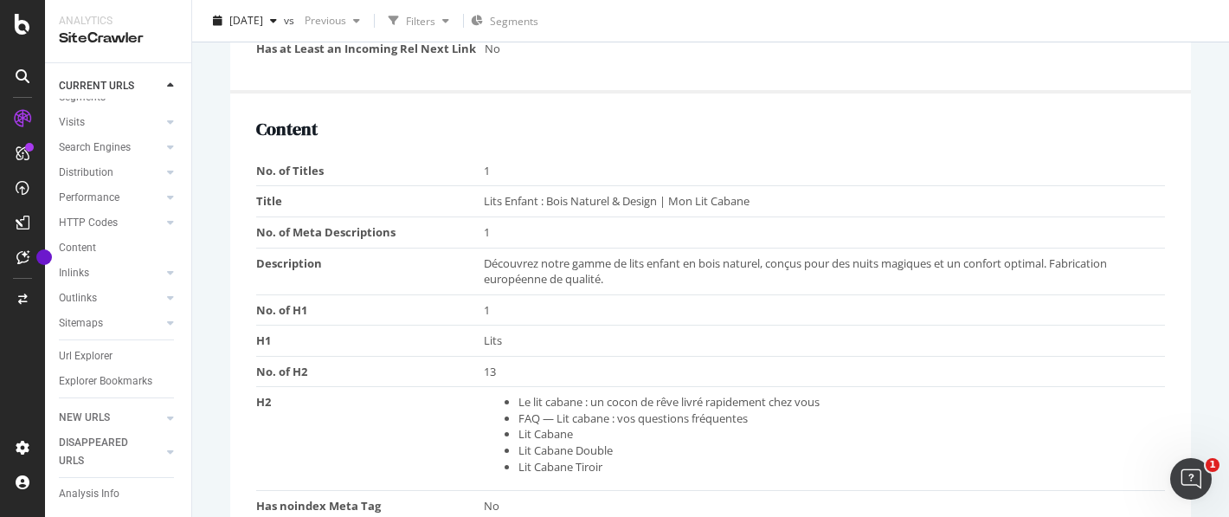
click at [911, 262] on span "Découvrez notre gamme de lits enfant en bois naturel, conçus pour des nuits mag…" at bounding box center [795, 271] width 623 height 32
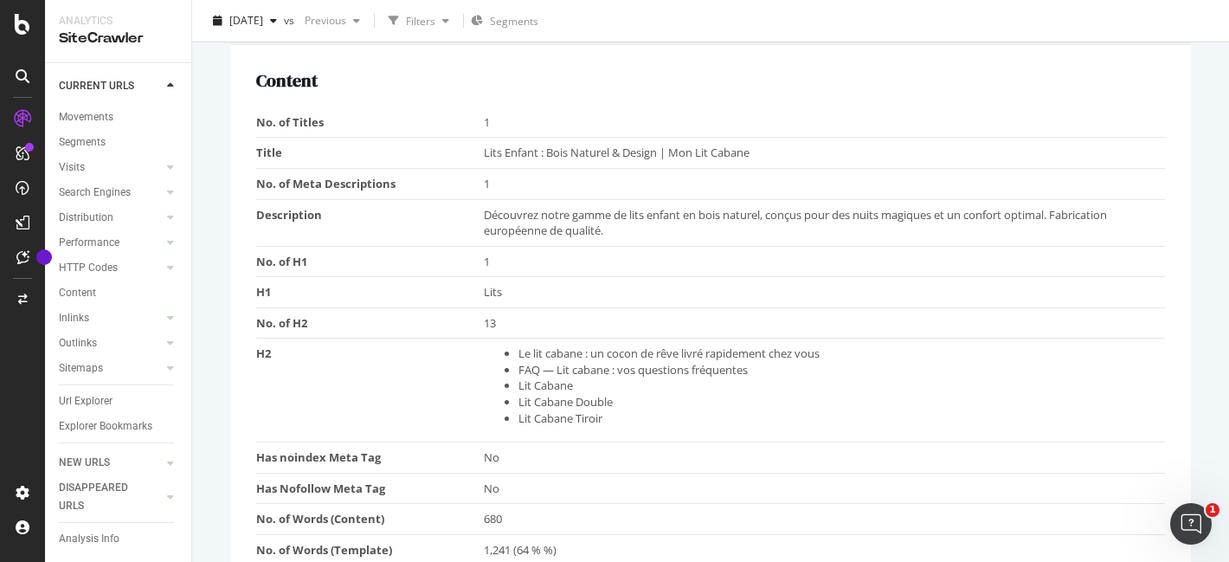
scroll to position [1373, 0]
